Goal: Obtain resource: Download file/media

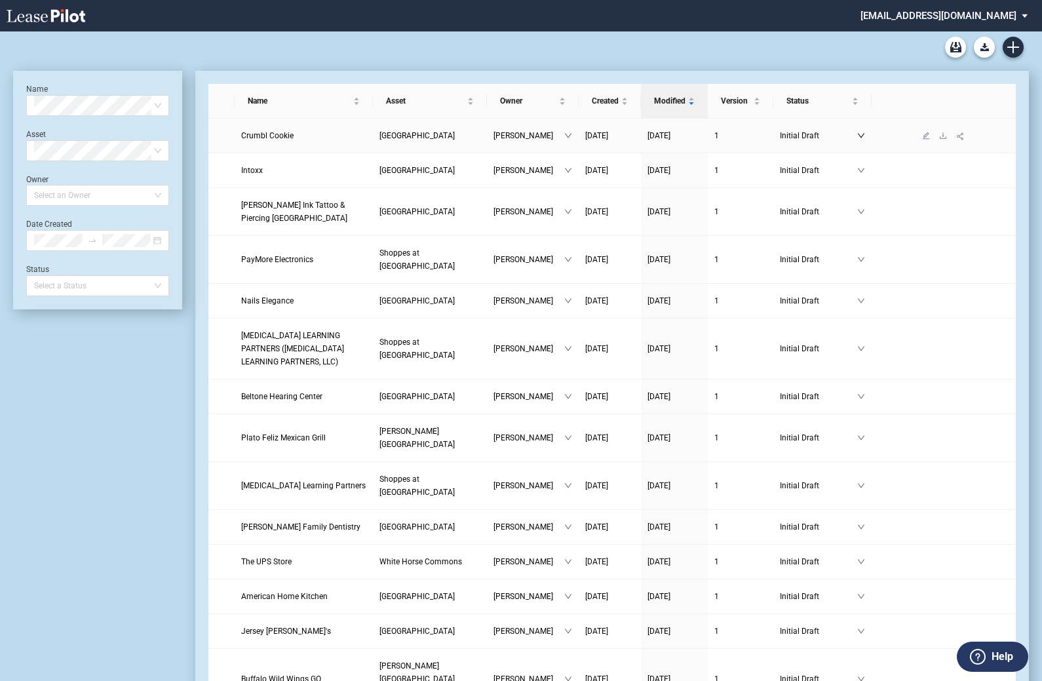
click at [861, 138] on icon "down" at bounding box center [861, 136] width 7 height 5
click at [286, 134] on span "Crumbl Cookie" at bounding box center [267, 135] width 52 height 9
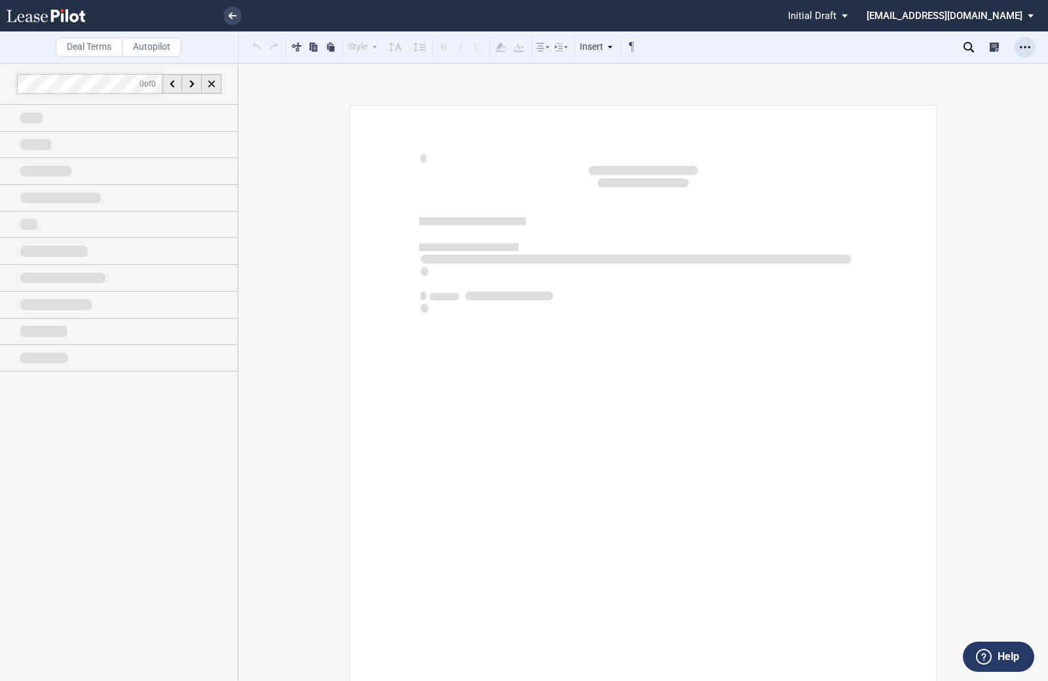
click at [1025, 49] on icon "Open Lease options menu" at bounding box center [1025, 47] width 10 height 10
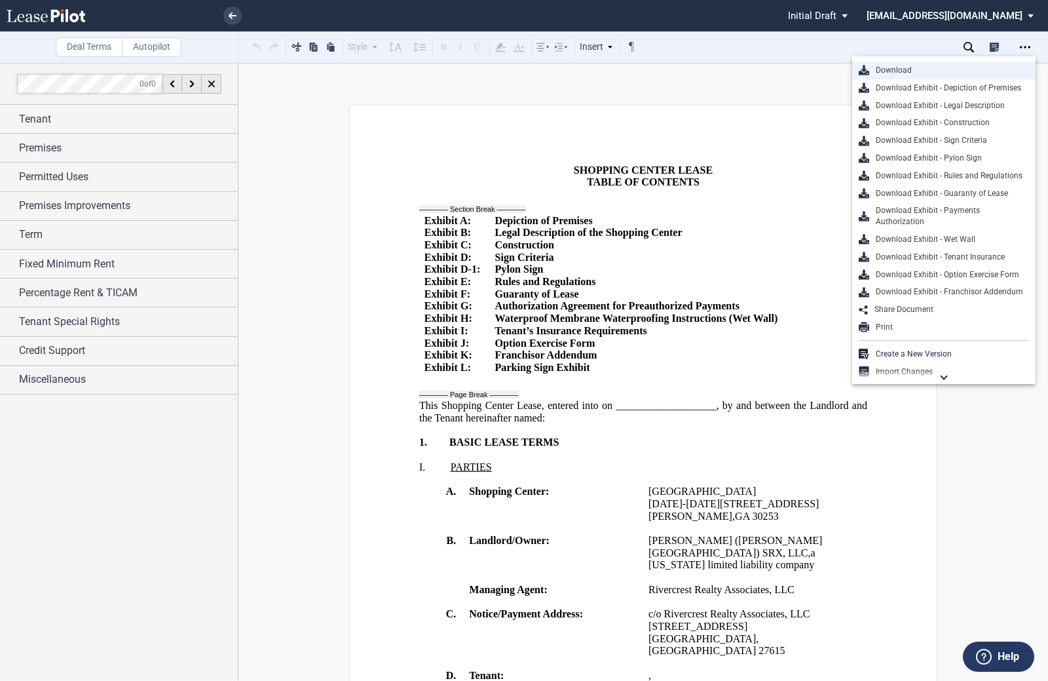
click at [892, 67] on div "Download" at bounding box center [950, 70] width 160 height 11
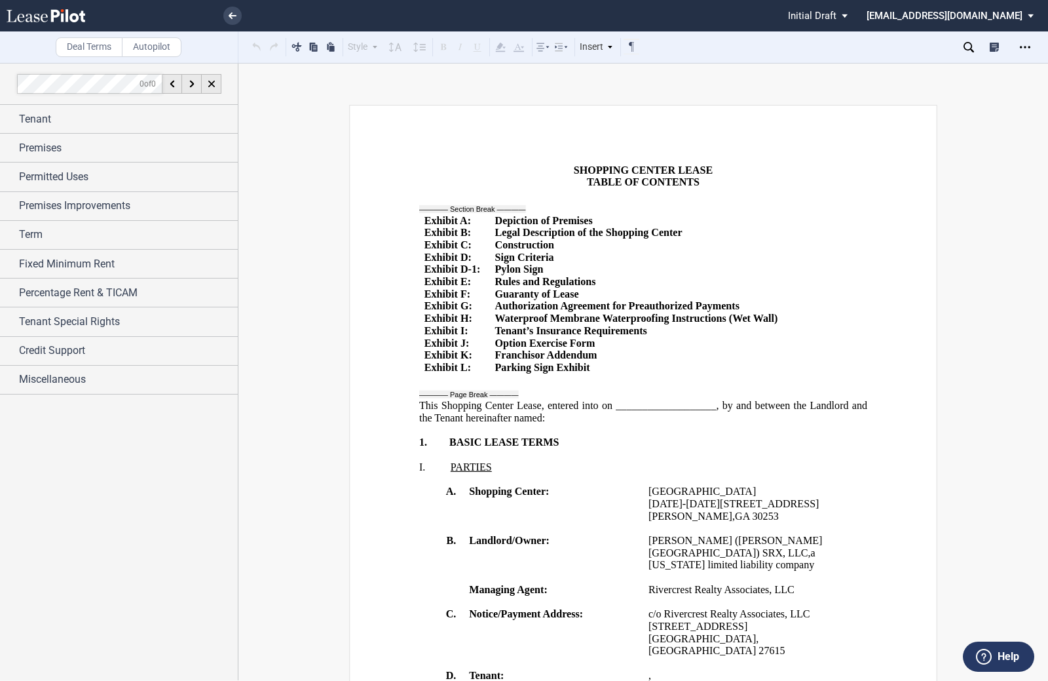
click at [956, 14] on md-select "dwagner@rivercrestrealty.com Change Password 2-Factor Authentication Sign Out" at bounding box center [956, 14] width 180 height 29
click at [907, 77] on div "Sign Out" at bounding box center [906, 77] width 35 height 13
